Goal: Information Seeking & Learning: Learn about a topic

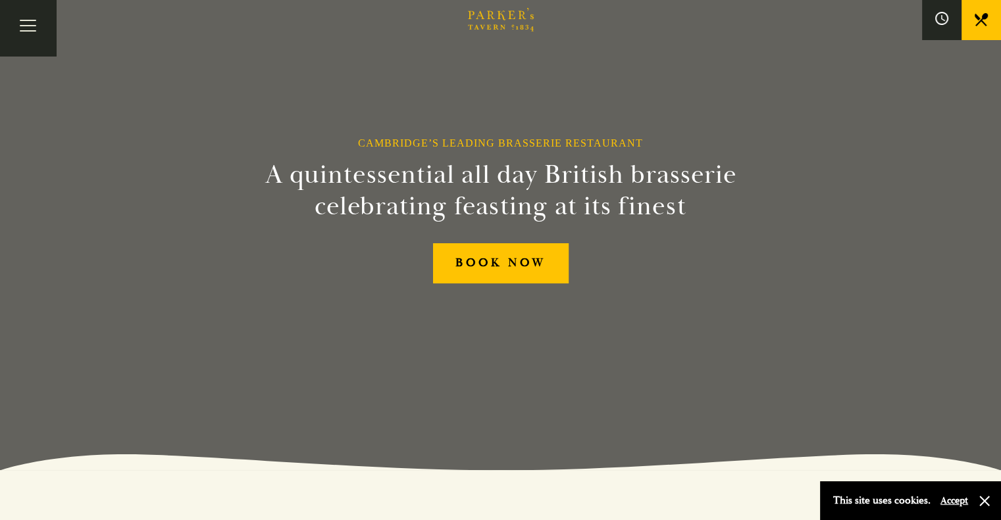
scroll to position [164, 0]
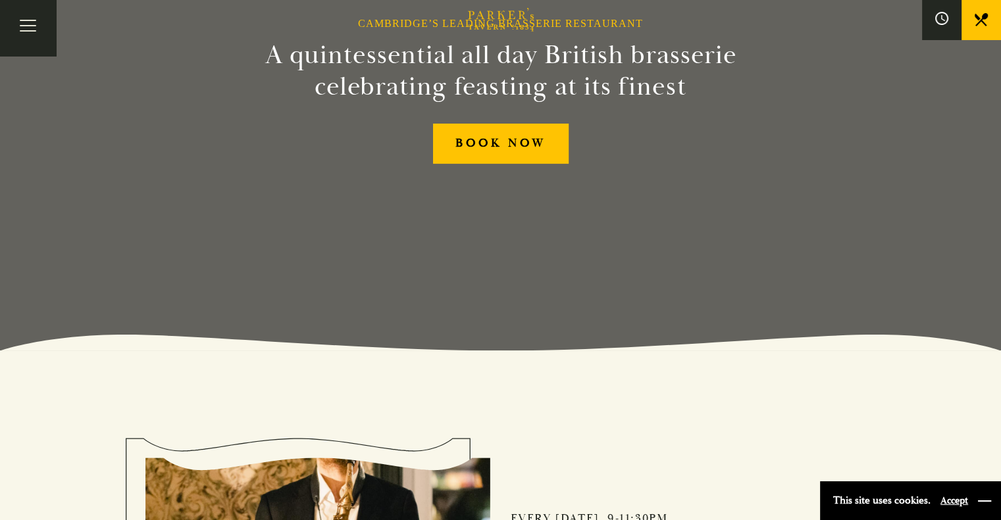
click at [986, 503] on button "button" at bounding box center [984, 501] width 13 height 13
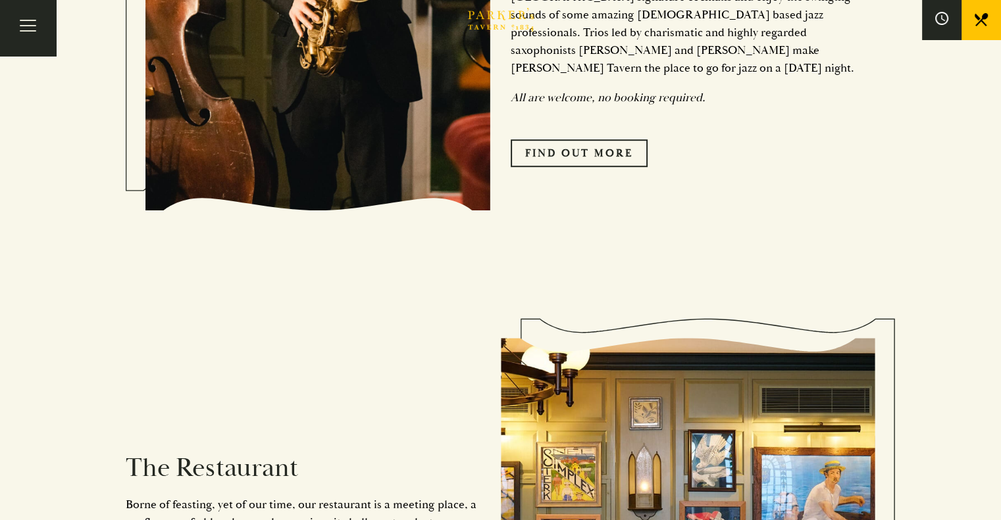
scroll to position [0, 0]
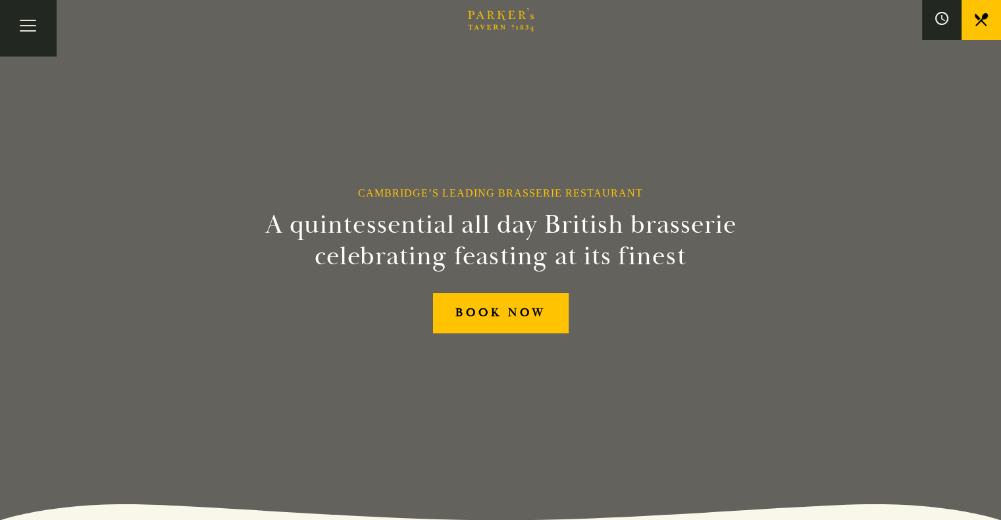
click at [0, 0] on link "Menus" at bounding box center [0, 0] width 0 height 0
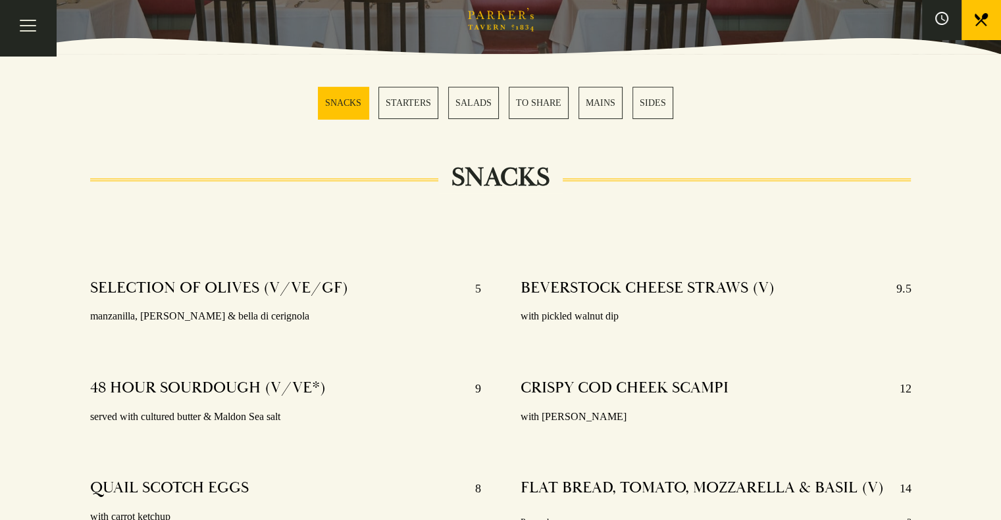
scroll to position [343, 0]
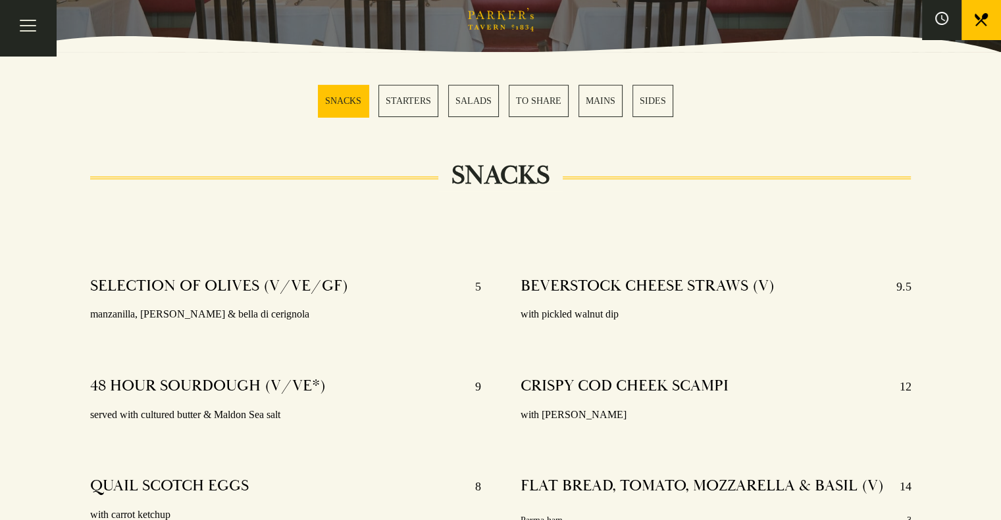
click at [608, 111] on link "MAINS" at bounding box center [600, 101] width 44 height 32
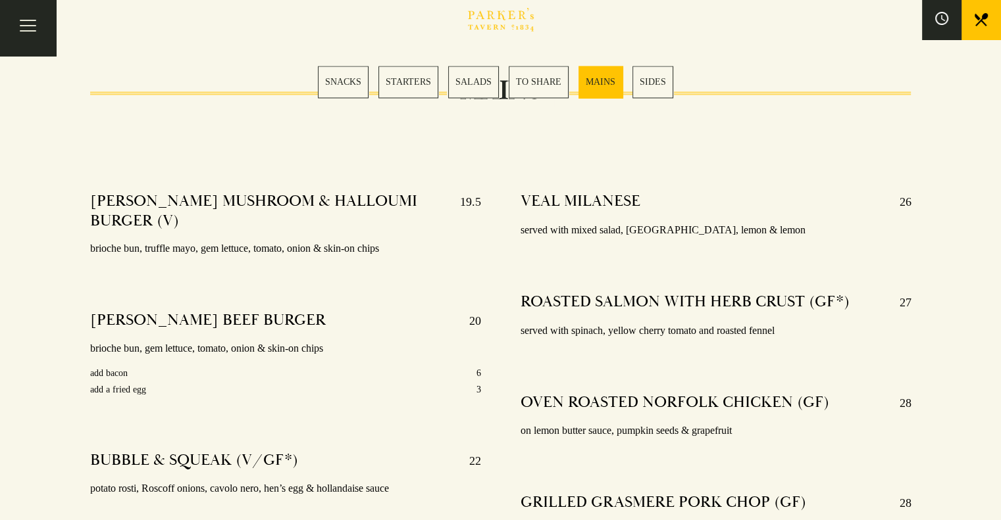
scroll to position [2250, 0]
